Goal: Task Accomplishment & Management: Use online tool/utility

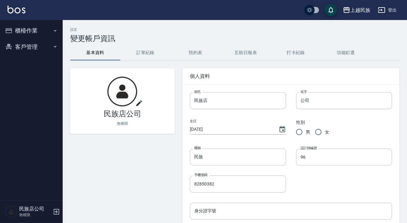
click at [36, 32] on button "櫃檯作業" at bounding box center [32, 31] width 58 height 16
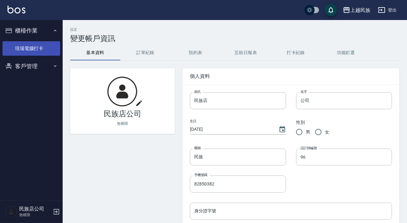
click at [33, 45] on link "現場電腦打卡" at bounding box center [32, 48] width 58 height 14
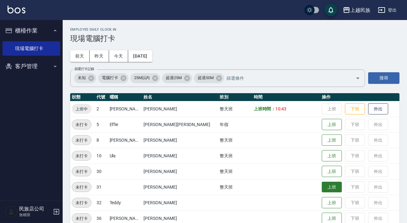
click at [322, 185] on button "上班" at bounding box center [332, 187] width 20 height 11
